Goal: Check status: Check status

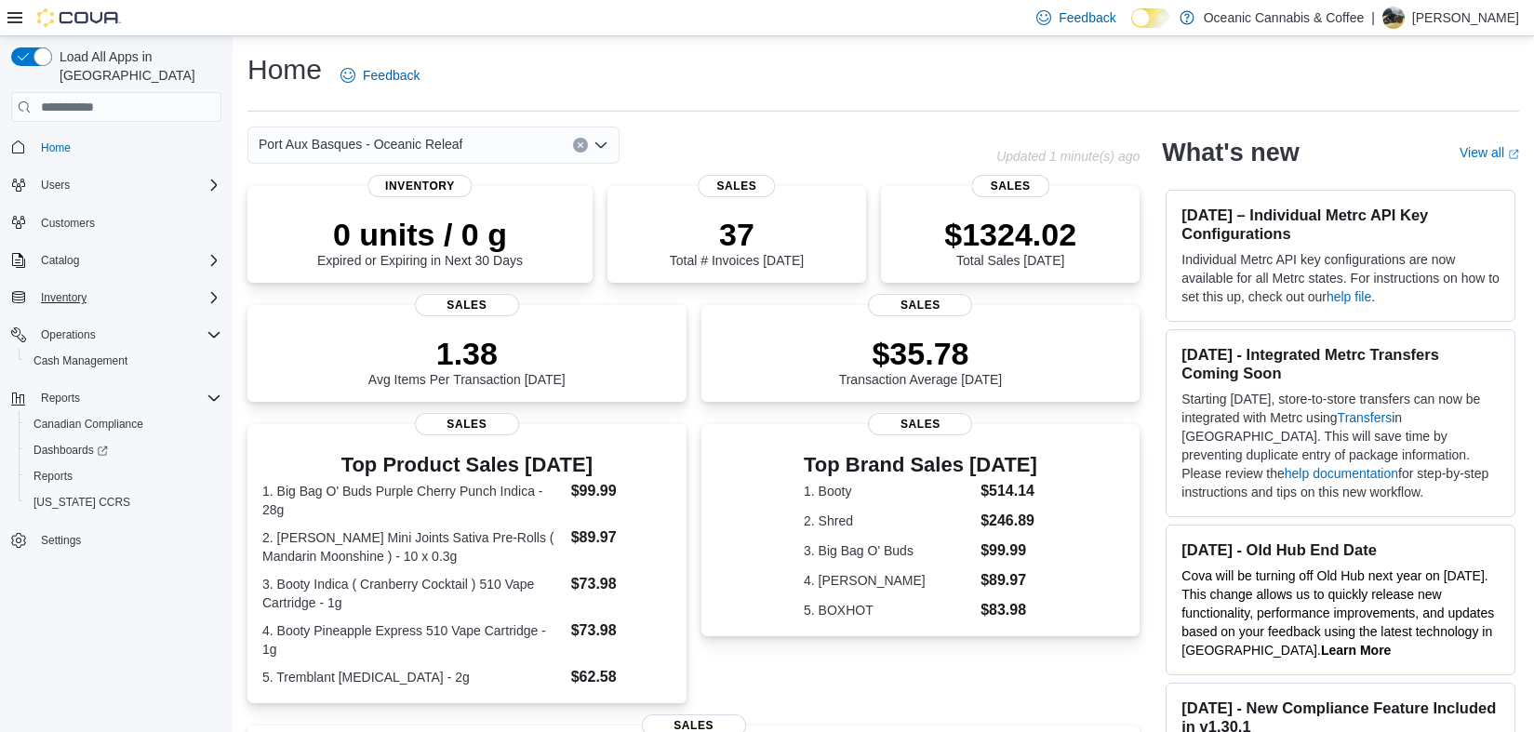
click at [124, 286] on div "Inventory" at bounding box center [127, 297] width 188 height 22
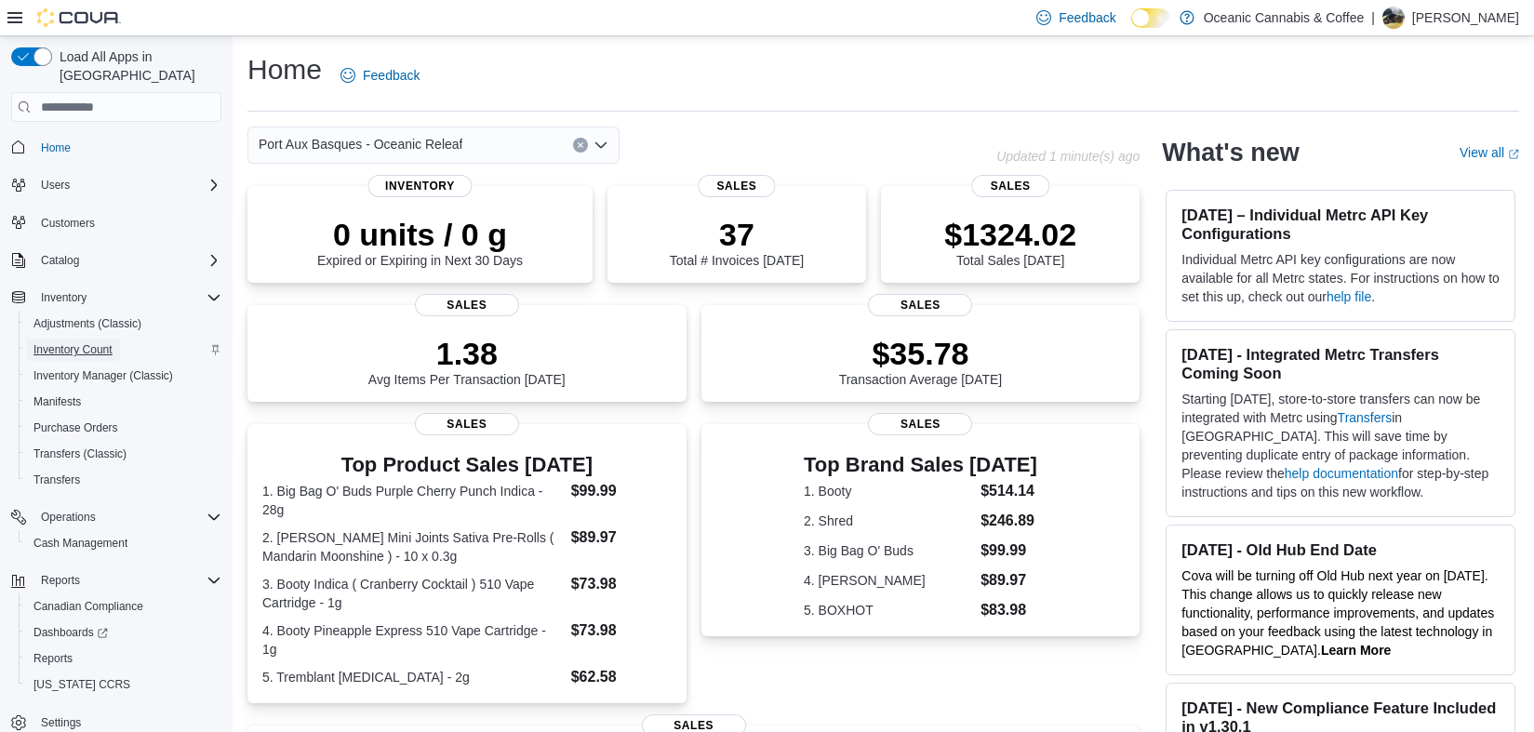
click at [110, 342] on span "Inventory Count" at bounding box center [72, 349] width 79 height 15
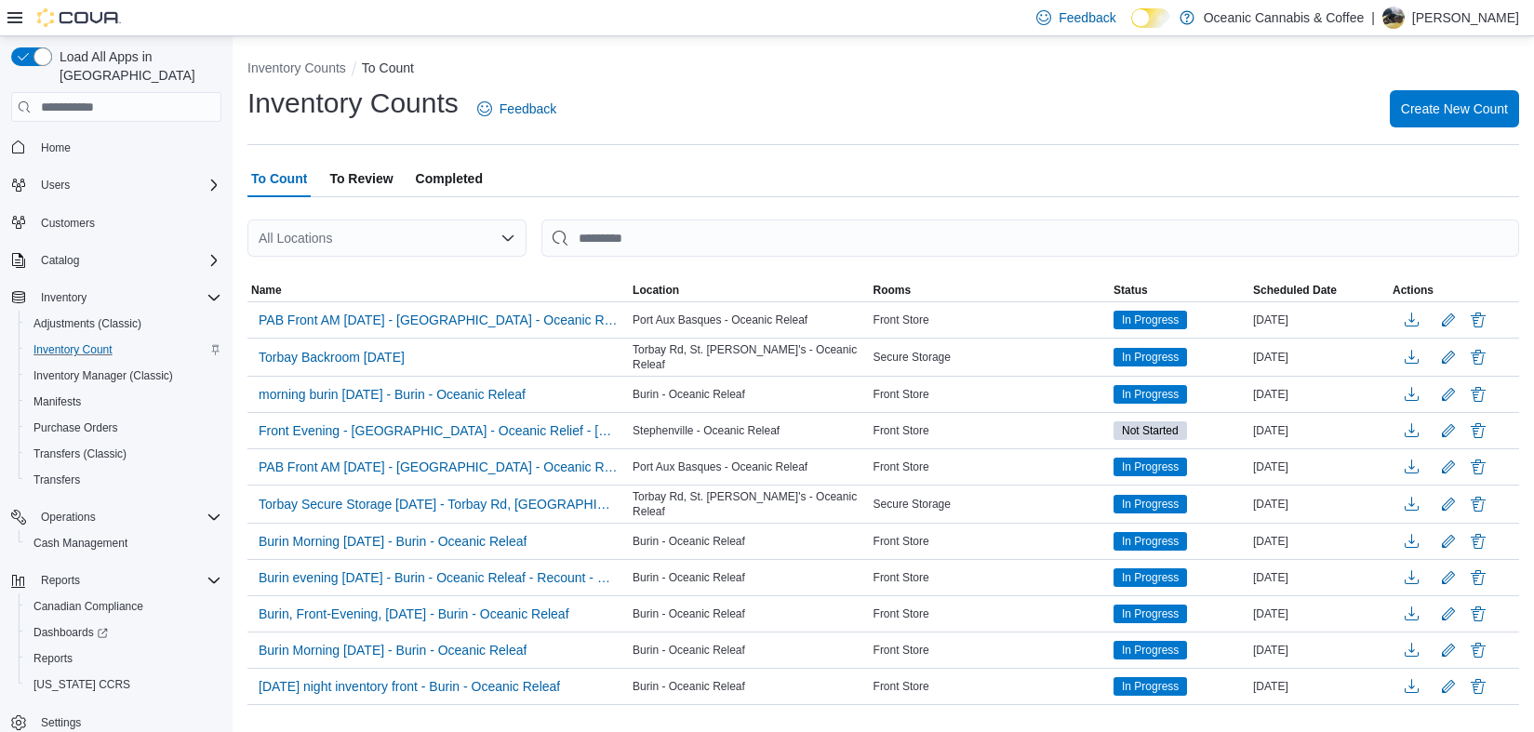
click at [472, 176] on span "Completed" at bounding box center [449, 178] width 67 height 37
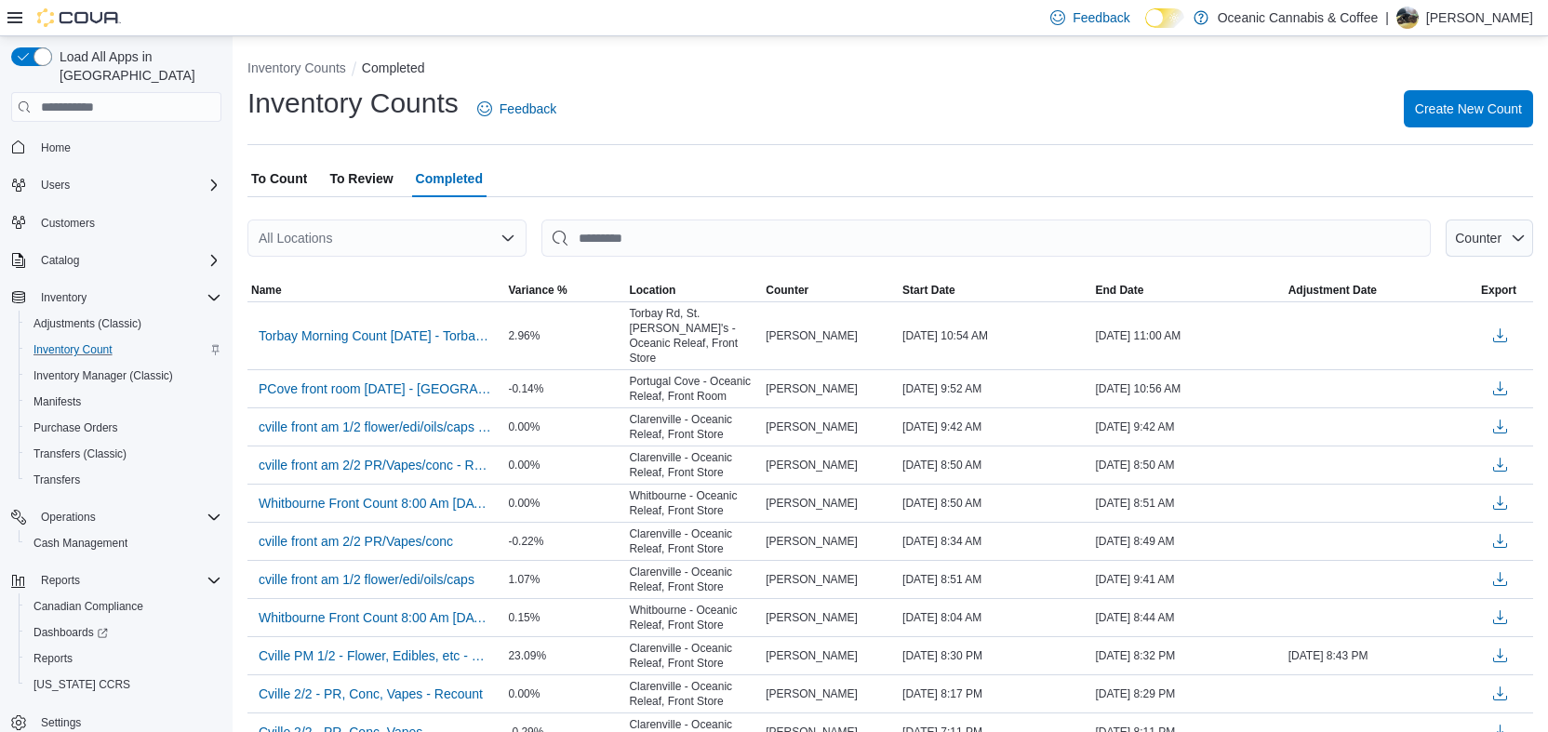
click at [457, 235] on div "All Locations" at bounding box center [386, 237] width 279 height 37
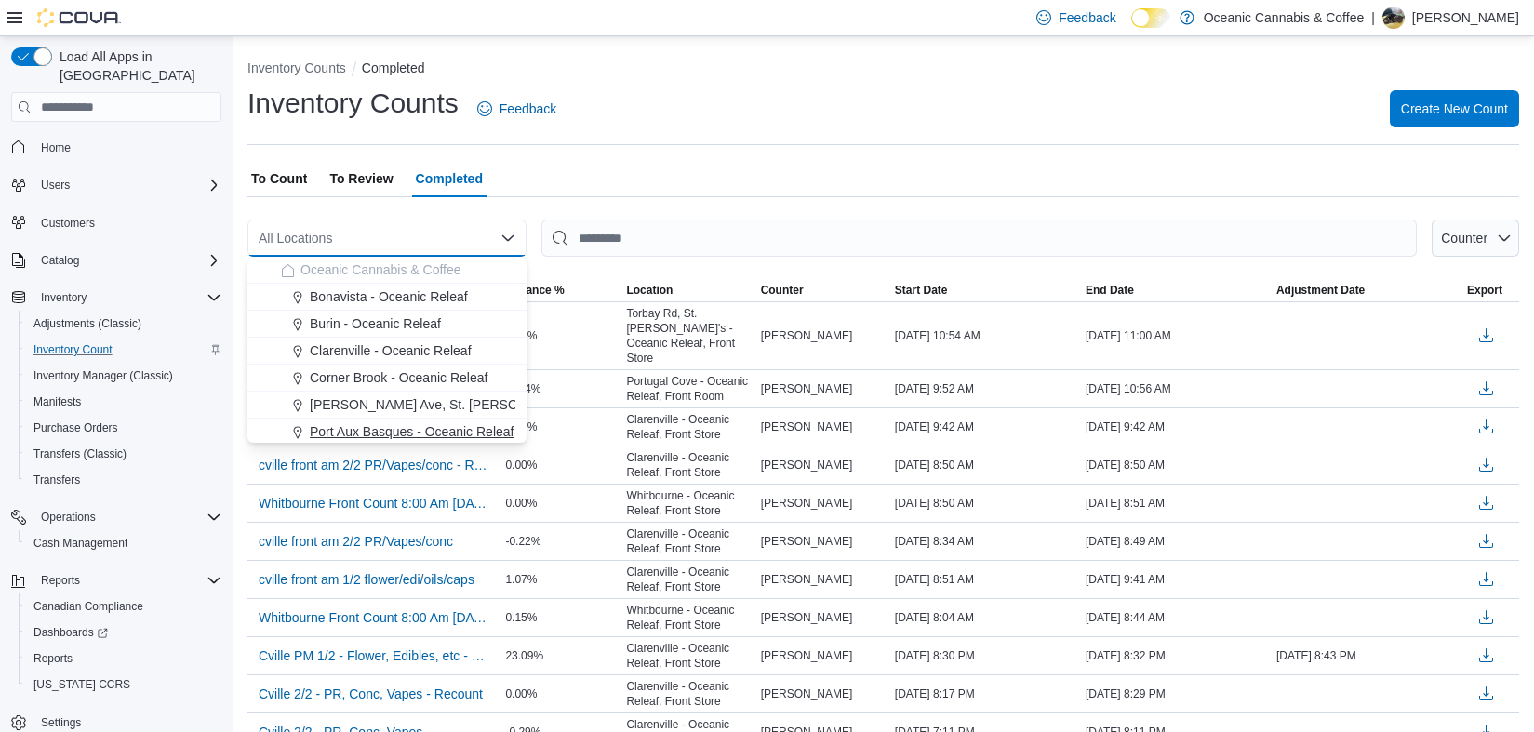
click at [438, 432] on span "Port Aux Basques - Oceanic Releaf" at bounding box center [412, 431] width 204 height 19
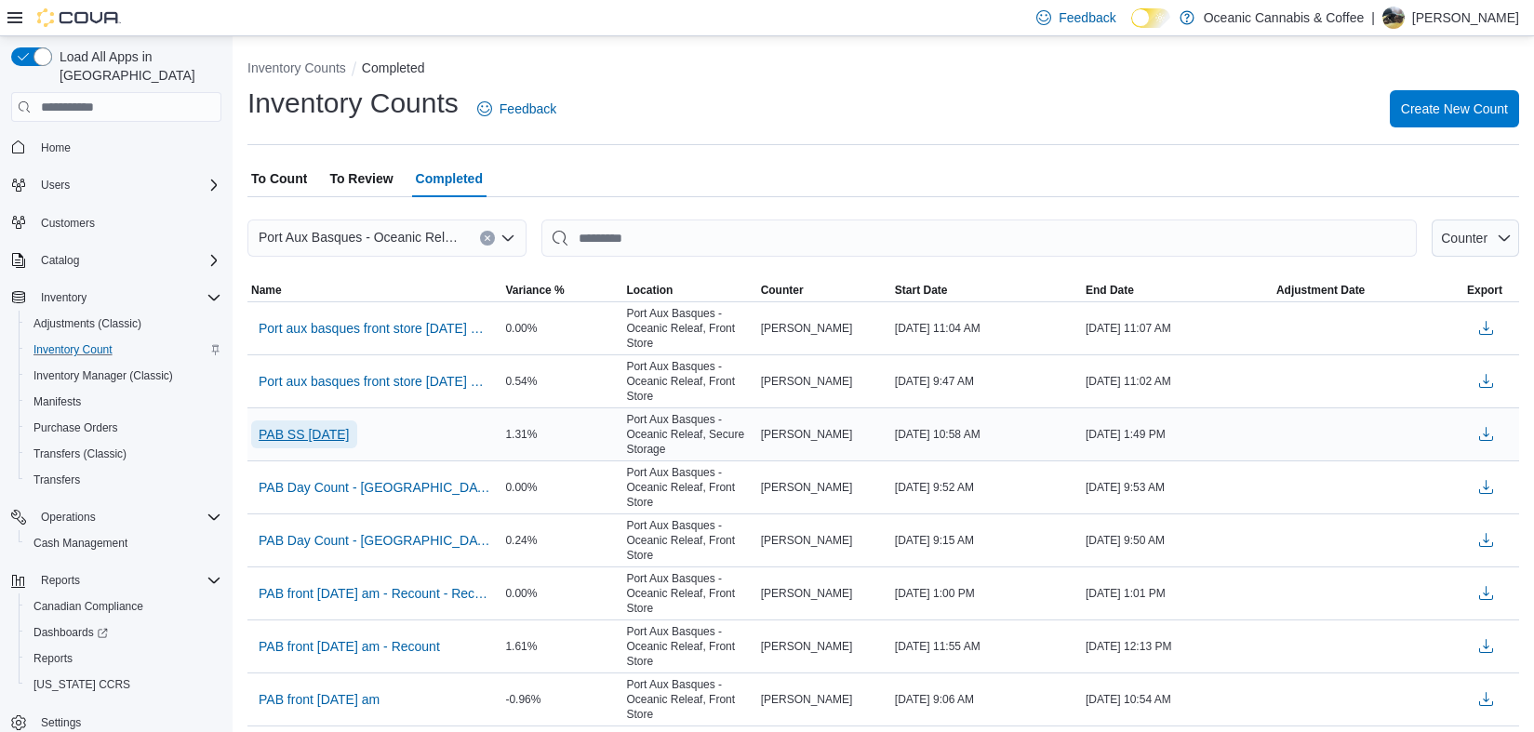
click at [319, 433] on span "PAB SS [DATE]" at bounding box center [304, 434] width 91 height 19
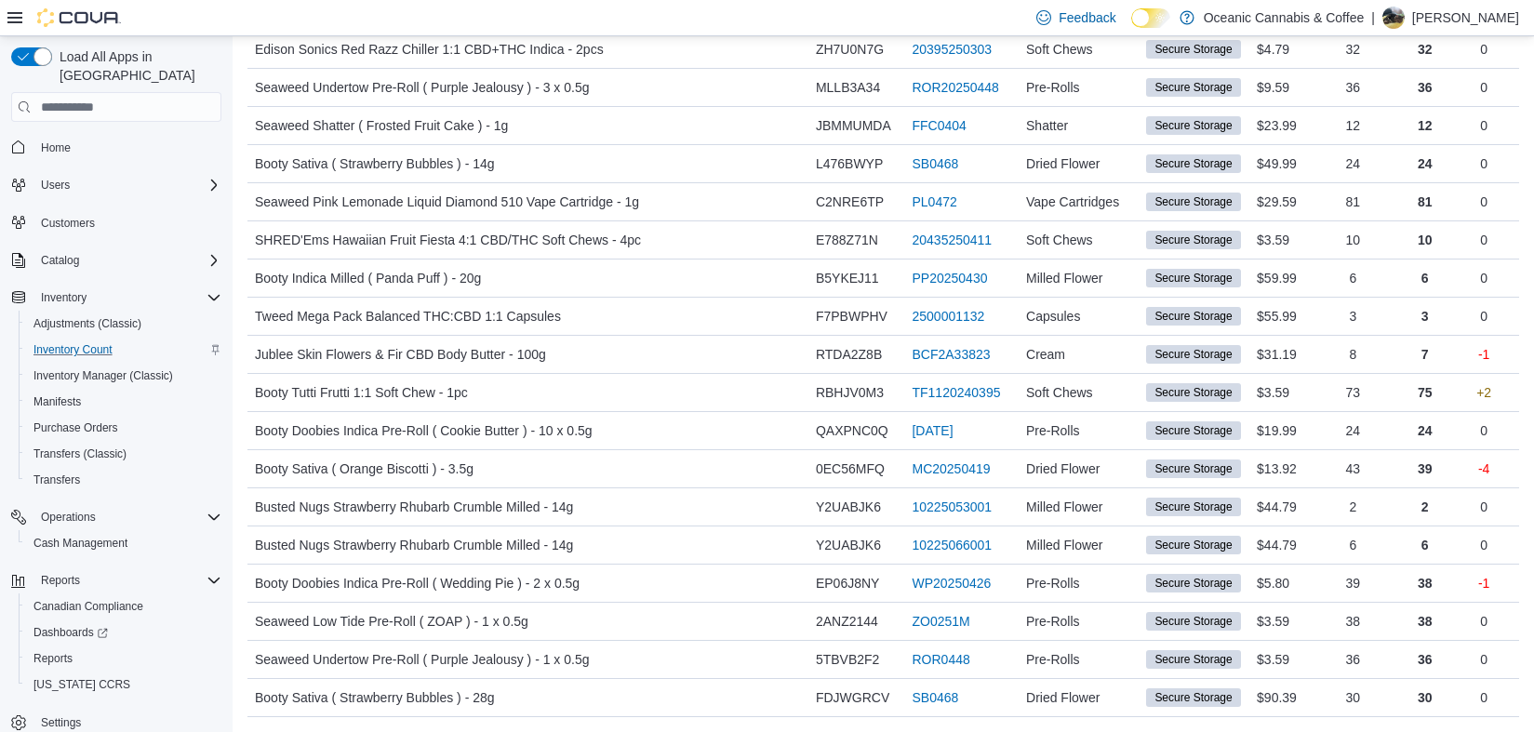
scroll to position [5488, 0]
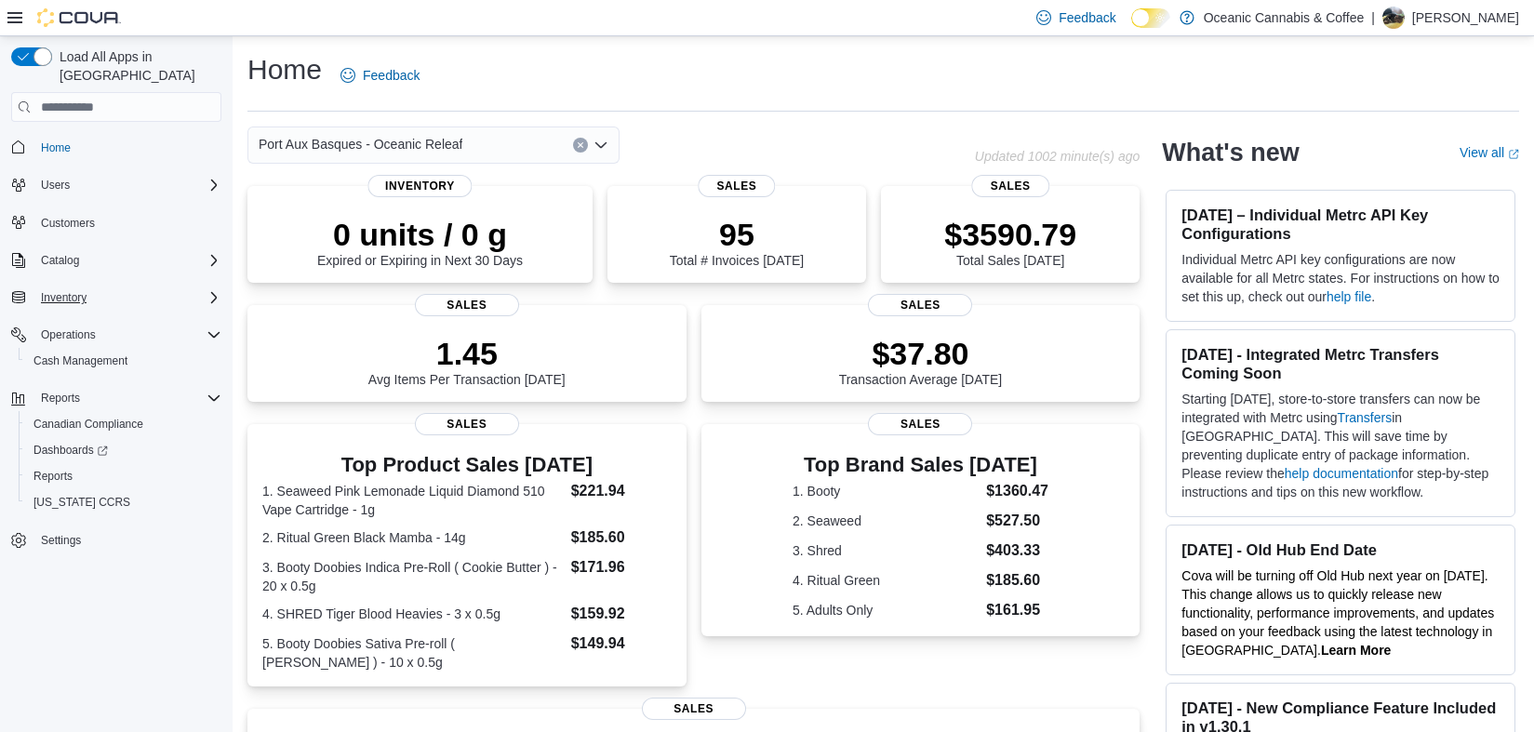
click at [161, 286] on div "Inventory" at bounding box center [127, 297] width 188 height 22
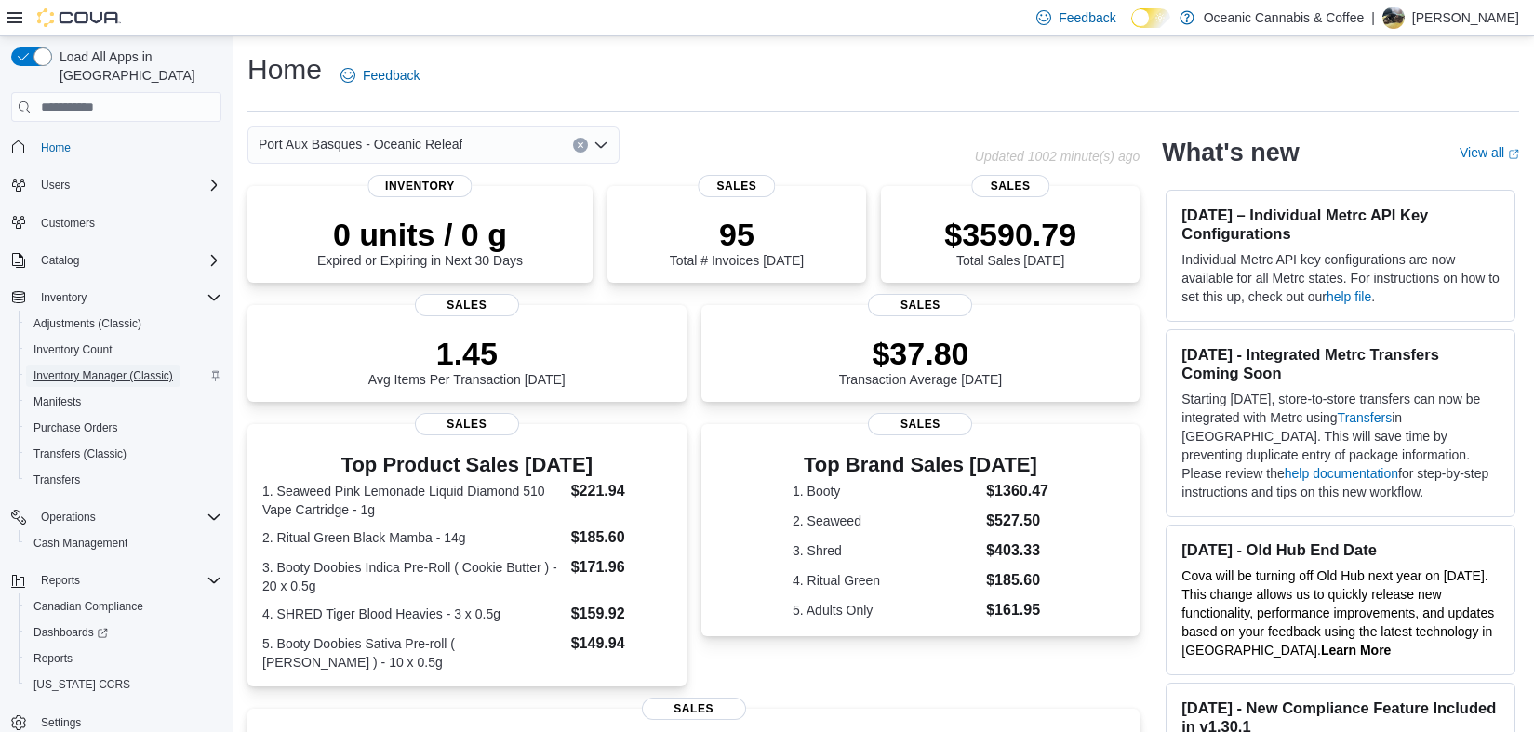
click at [154, 365] on span "Inventory Manager (Classic)" at bounding box center [103, 376] width 140 height 22
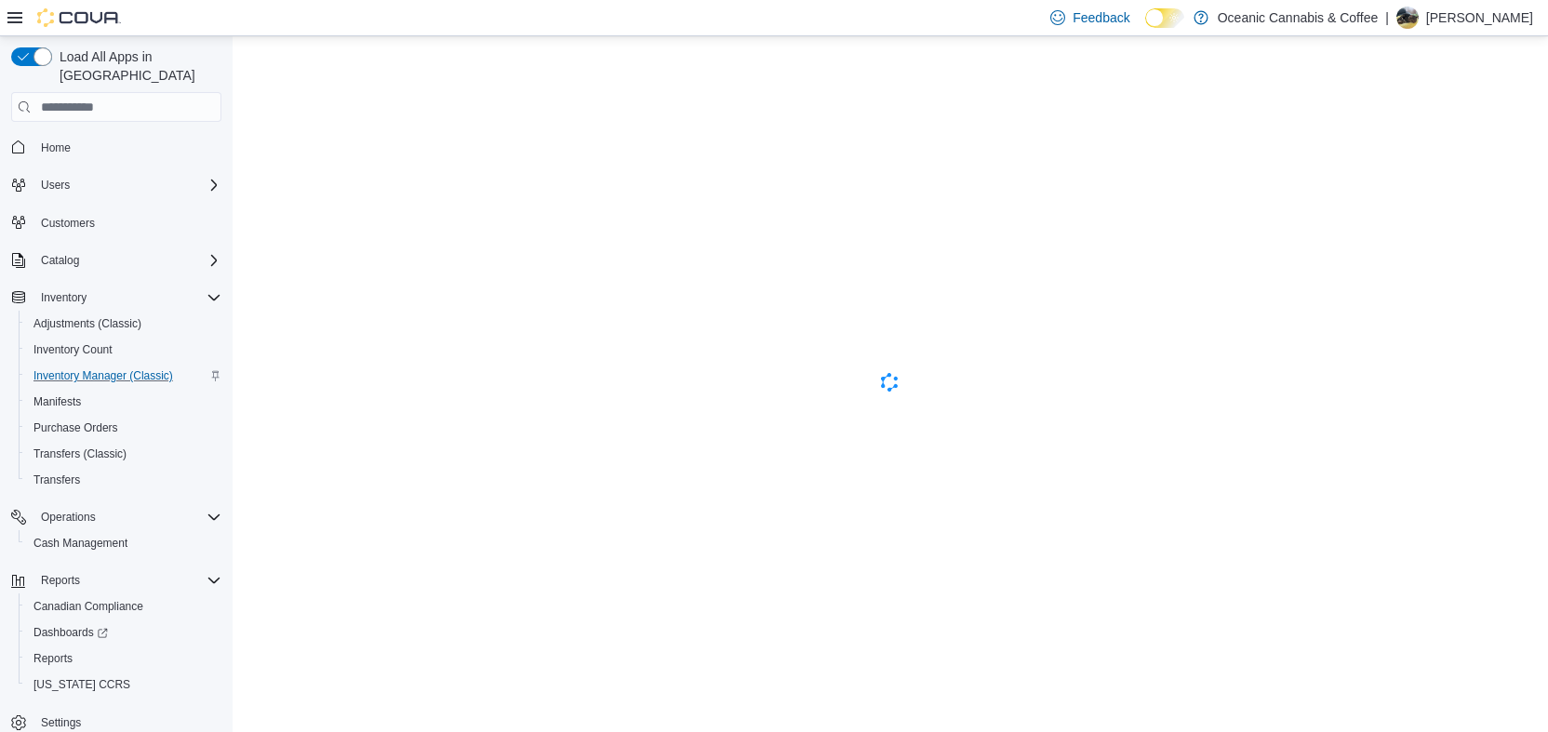
click at [1517, 20] on p "[PERSON_NAME]" at bounding box center [1479, 18] width 107 height 22
click at [1421, 181] on span "Sign Out" at bounding box center [1413, 178] width 50 height 19
